Goal: Information Seeking & Learning: Learn about a topic

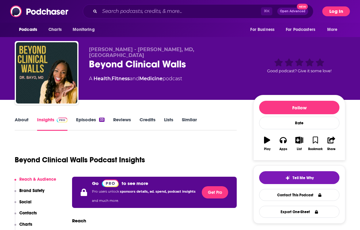
click at [331, 9] on button "Log In" at bounding box center [337, 11] width 28 height 10
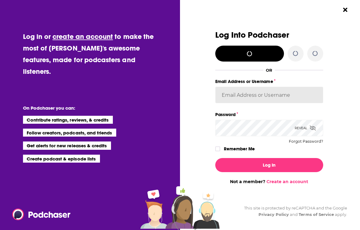
type input "cmand-c"
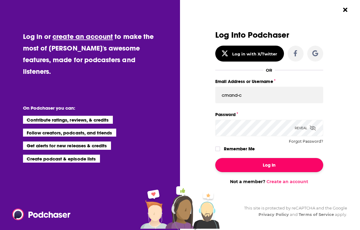
click at [260, 169] on button "Log In" at bounding box center [269, 165] width 108 height 14
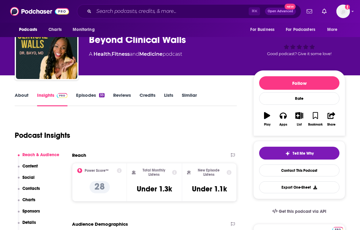
scroll to position [37, 0]
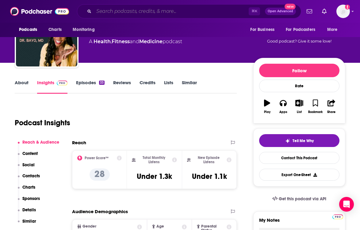
click at [171, 10] on input "Search podcasts, credits, & more..." at bounding box center [171, 11] width 155 height 10
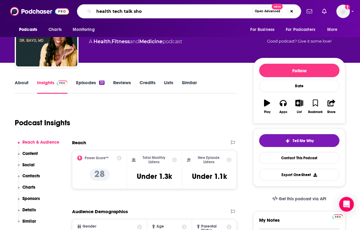
type input "health tech talk show"
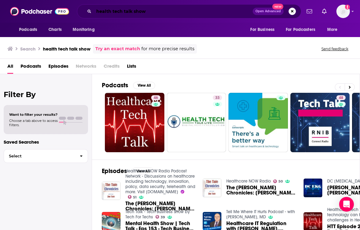
click at [113, 11] on input "health tech talk show" at bounding box center [173, 11] width 159 height 10
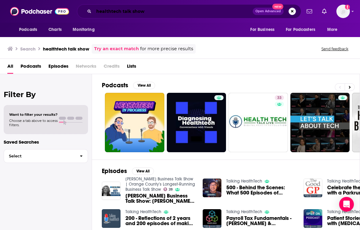
click at [169, 6] on input "healthtech talk show" at bounding box center [173, 11] width 159 height 10
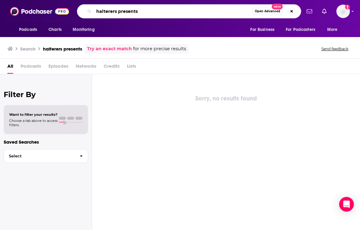
click at [114, 12] on input "halterers presents" at bounding box center [173, 11] width 158 height 10
type input "halteres presents"
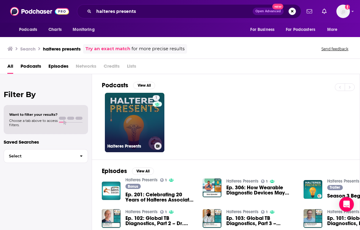
click at [123, 114] on link "1 Halteres Presents" at bounding box center [135, 123] width 60 height 60
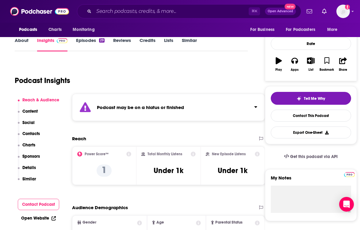
scroll to position [106, 0]
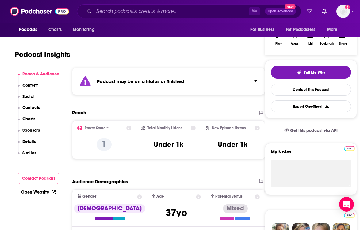
click at [147, 6] on div "⌘ K Open Advanced New" at bounding box center [189, 11] width 224 height 14
click at [143, 17] on div "⌘ K Open Advanced New" at bounding box center [189, 11] width 224 height 14
click at [150, 14] on input "Search podcasts, credits, & more..." at bounding box center [171, 11] width 155 height 10
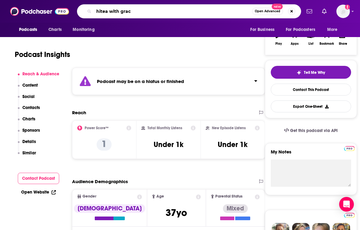
type input "hitea with [PERSON_NAME]"
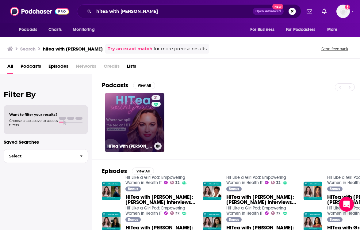
click at [140, 131] on link "21 HITea With [PERSON_NAME]" at bounding box center [135, 123] width 60 height 60
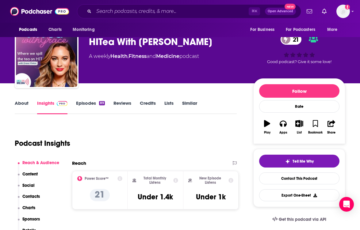
scroll to position [33, 0]
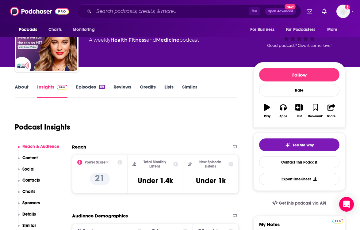
click at [88, 84] on link "Episodes 89" at bounding box center [90, 91] width 29 height 14
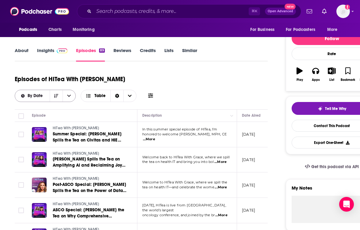
scroll to position [69, 0]
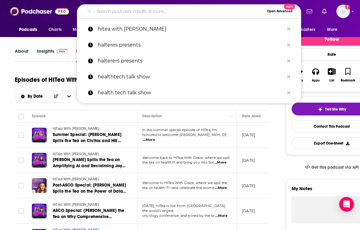
click at [145, 6] on input "Search podcasts, credits, & more..." at bounding box center [179, 11] width 171 height 10
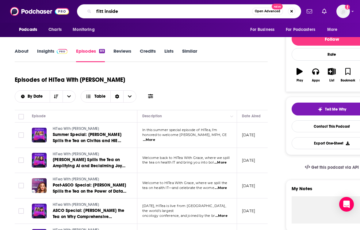
type input "fitt insider"
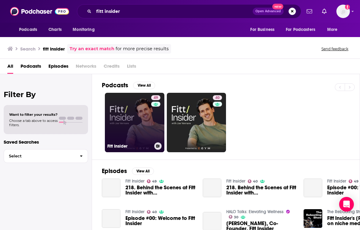
click at [118, 121] on link "49 Fitt Insider" at bounding box center [135, 123] width 60 height 60
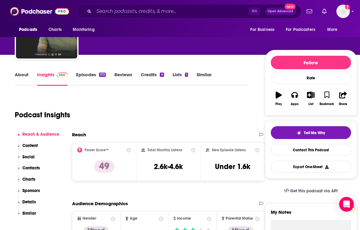
scroll to position [44, 0]
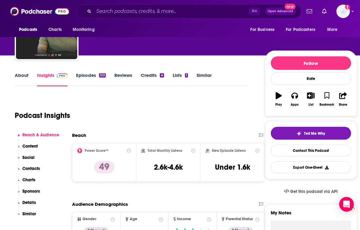
click at [83, 76] on link "Episodes 313" at bounding box center [91, 79] width 30 height 14
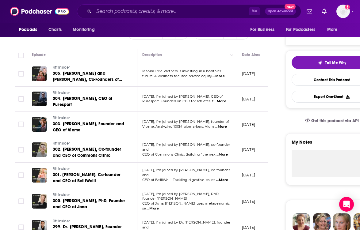
scroll to position [96, 0]
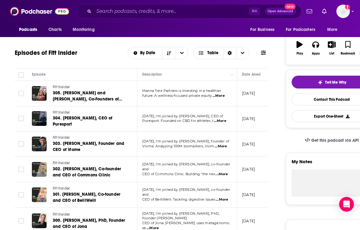
click at [225, 97] on span "...More" at bounding box center [219, 96] width 12 height 5
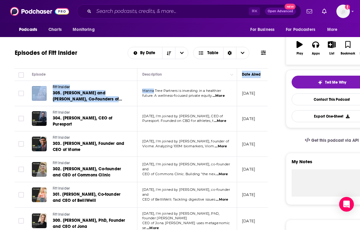
drag, startPoint x: 145, startPoint y: 80, endPoint x: 157, endPoint y: 83, distance: 12.1
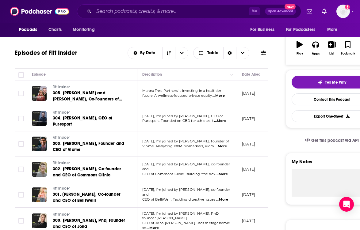
click at [117, 72] on div "Episode" at bounding box center [82, 74] width 100 height 7
click at [221, 120] on span "...More" at bounding box center [220, 121] width 12 height 5
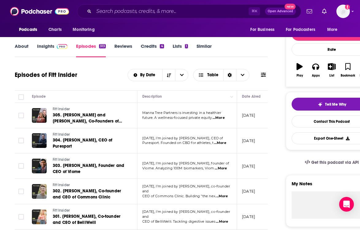
scroll to position [73, 0]
click at [61, 48] on img at bounding box center [62, 46] width 11 height 5
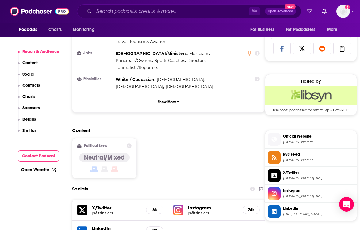
scroll to position [473, 0]
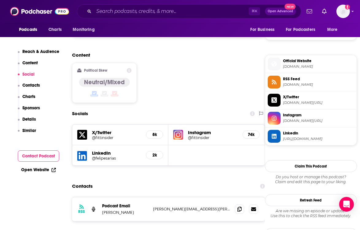
click at [203, 130] on h5 "Instagram" at bounding box center [212, 133] width 49 height 6
click at [199, 136] on h5 "@fittinsider" at bounding box center [212, 138] width 49 height 5
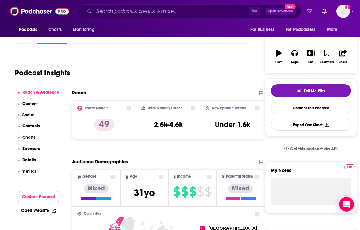
scroll to position [51, 0]
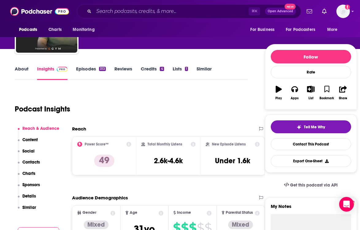
click at [203, 127] on div "Reach" at bounding box center [162, 129] width 180 height 6
click at [25, 71] on link "About" at bounding box center [22, 73] width 14 height 14
